Goal: Task Accomplishment & Management: Use online tool/utility

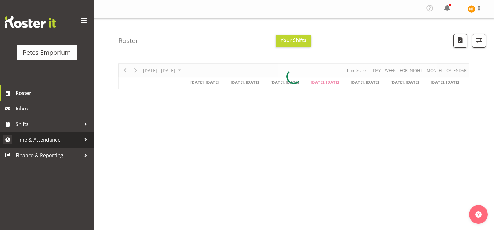
click at [42, 140] on span "Time & Attendance" at bounding box center [48, 139] width 65 height 9
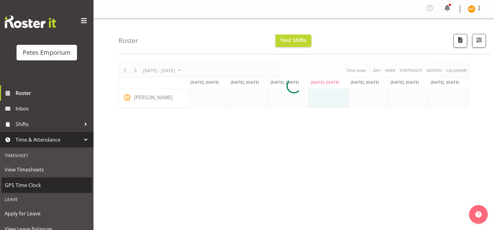
click at [29, 184] on span "GPS Time Clock" at bounding box center [47, 185] width 84 height 9
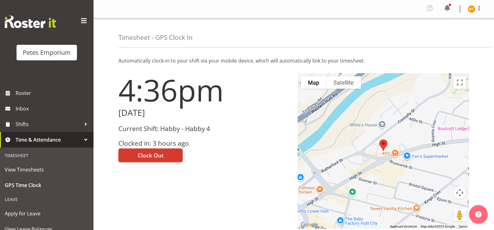
click at [157, 155] on span "Clock Out" at bounding box center [151, 156] width 26 height 8
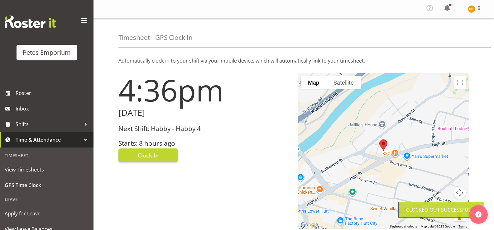
click at [473, 11] on img at bounding box center [471, 8] width 7 height 7
click at [443, 37] on link "Log Out" at bounding box center [453, 34] width 60 height 11
